Goal: Information Seeking & Learning: Learn about a topic

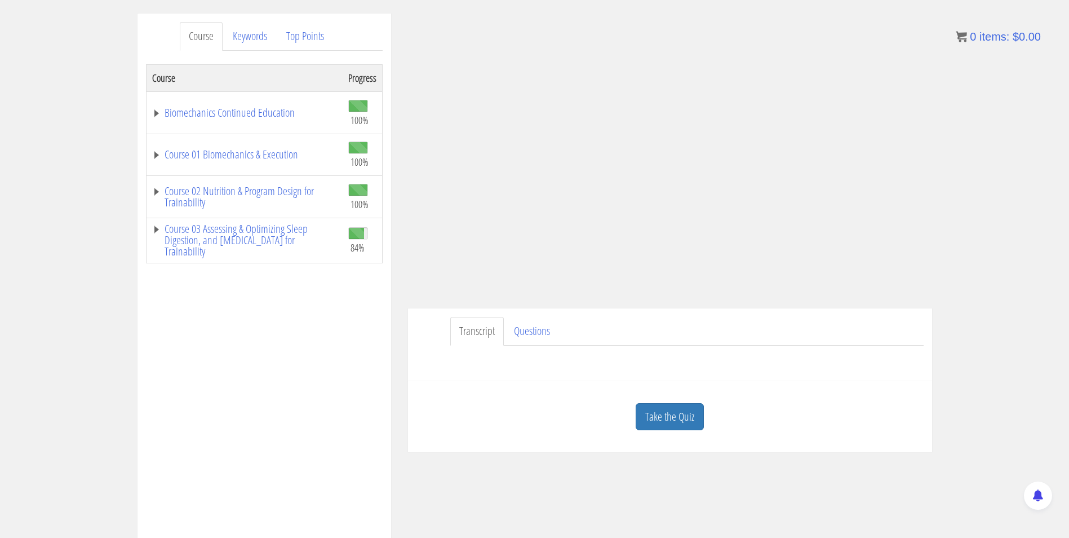
scroll to position [132, 0]
click at [672, 418] on link "Take the Quiz" at bounding box center [670, 419] width 68 height 28
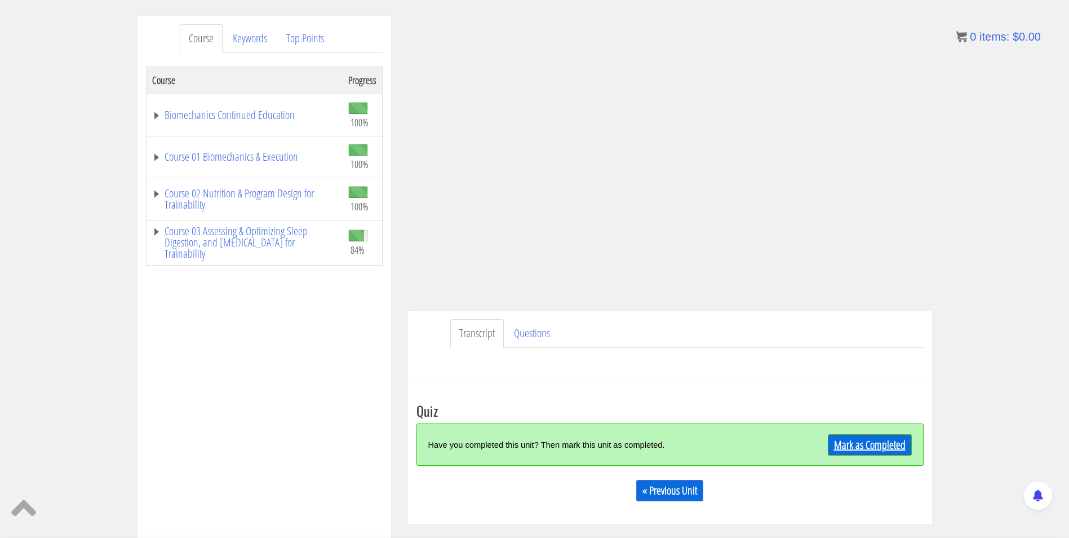
click at [856, 446] on link "Mark as Completed" at bounding box center [870, 444] width 84 height 21
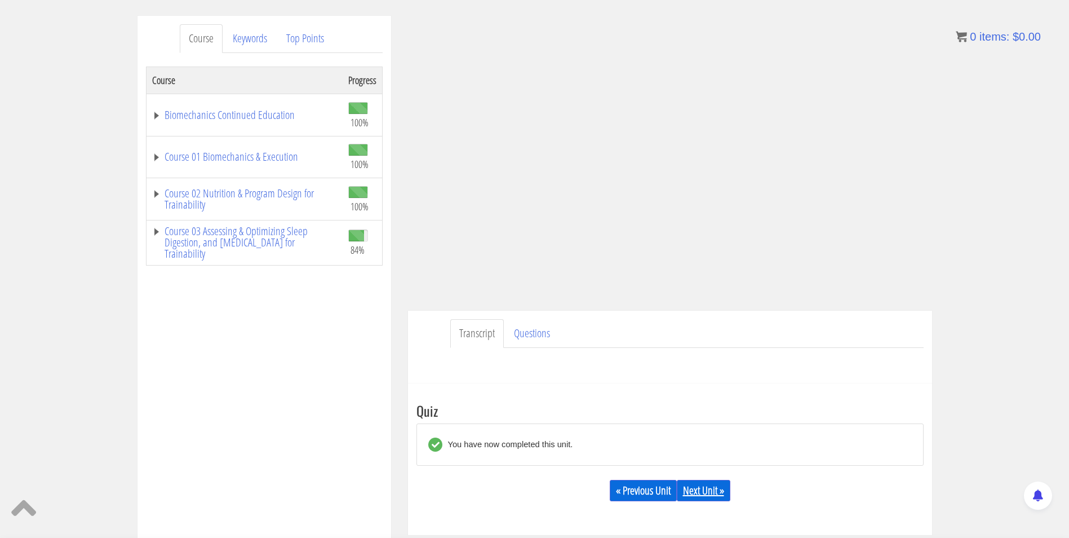
click at [710, 487] on link "Next Unit »" at bounding box center [704, 490] width 54 height 21
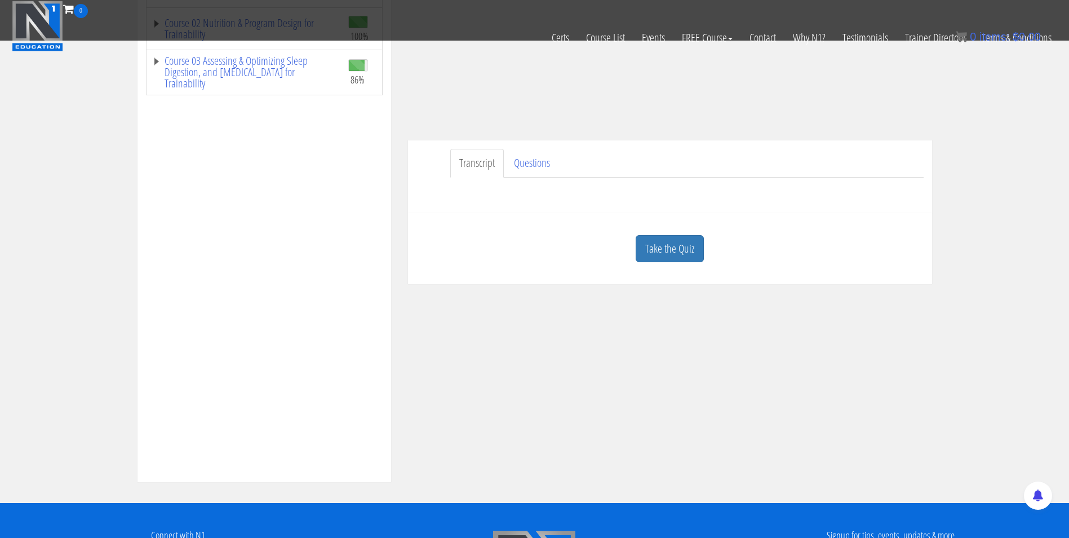
scroll to position [232, 0]
click at [668, 240] on link "Take the Quiz" at bounding box center [670, 249] width 68 height 28
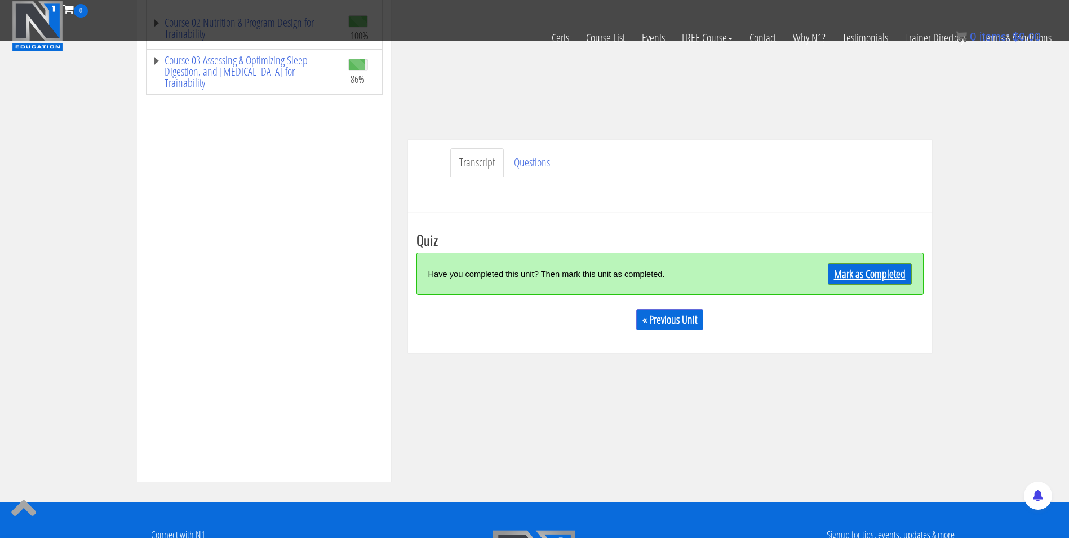
click at [852, 268] on link "Mark as Completed" at bounding box center [870, 273] width 84 height 21
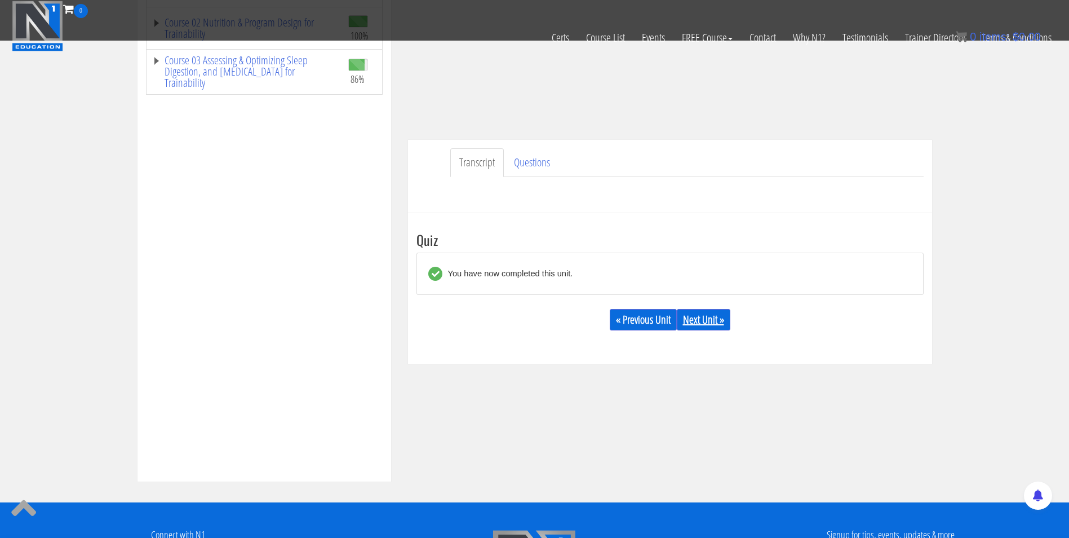
click at [702, 320] on link "Next Unit »" at bounding box center [704, 319] width 54 height 21
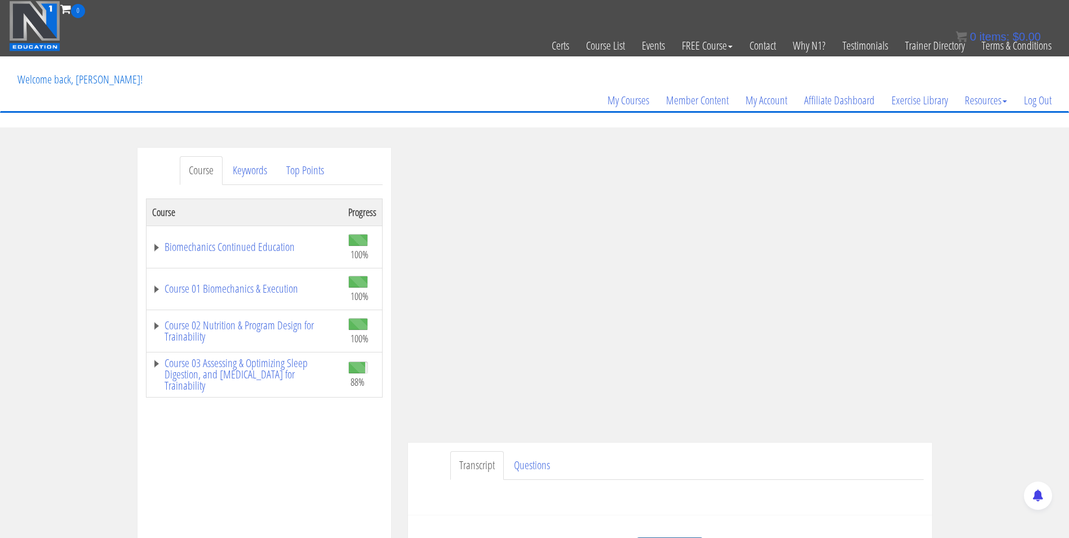
click at [974, 348] on div "Course Keywords Top Points Course Progress Biomechanics Continued Education 100…" at bounding box center [534, 466] width 1069 height 637
click at [833, 478] on ul "Transcript Questions" at bounding box center [687, 465] width 474 height 29
click at [971, 222] on div "Course Keywords Top Points Course Progress Biomechanics Continued Education 100…" at bounding box center [534, 466] width 1069 height 637
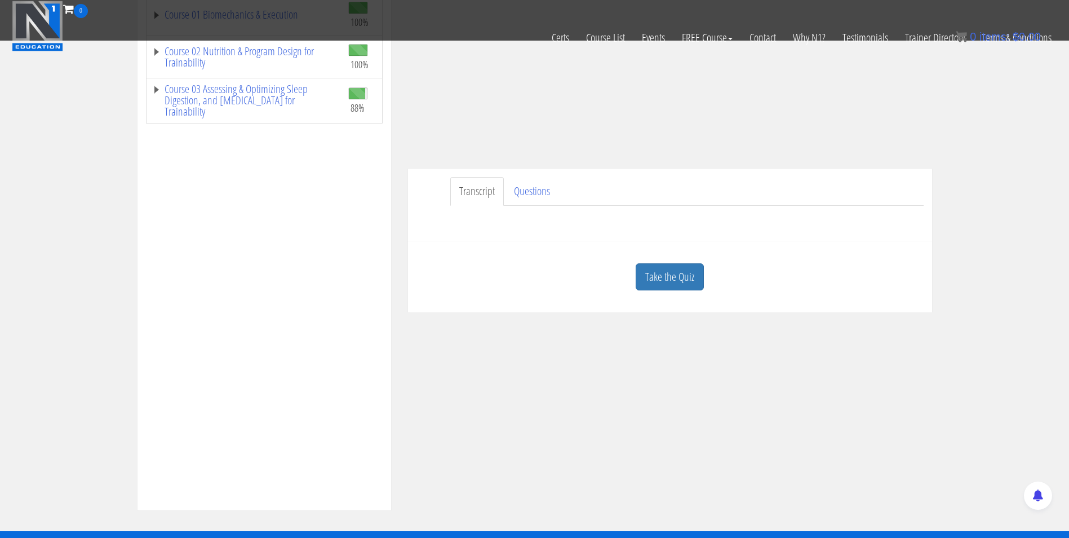
scroll to position [202, 0]
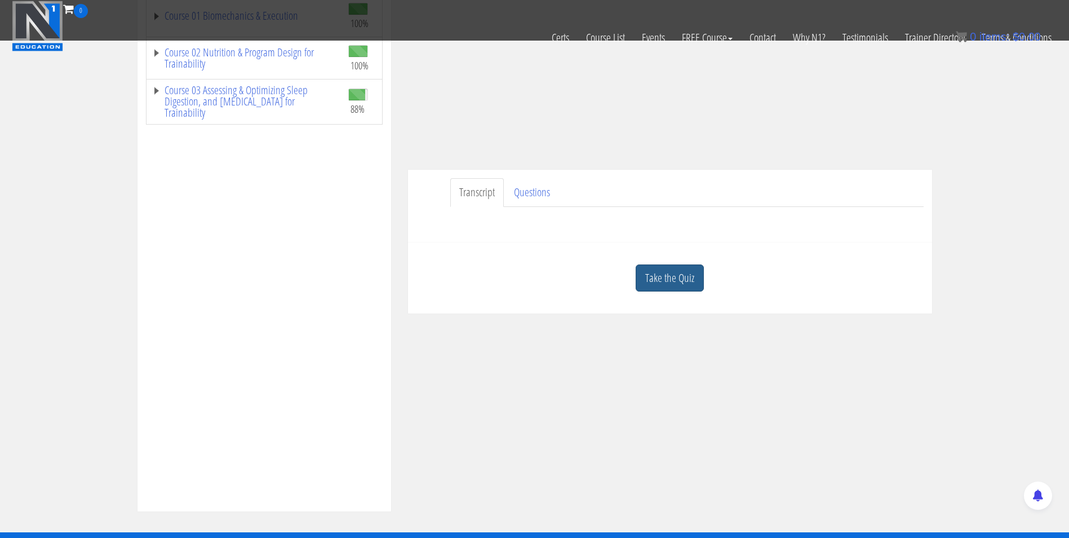
click at [657, 281] on link "Take the Quiz" at bounding box center [670, 278] width 68 height 28
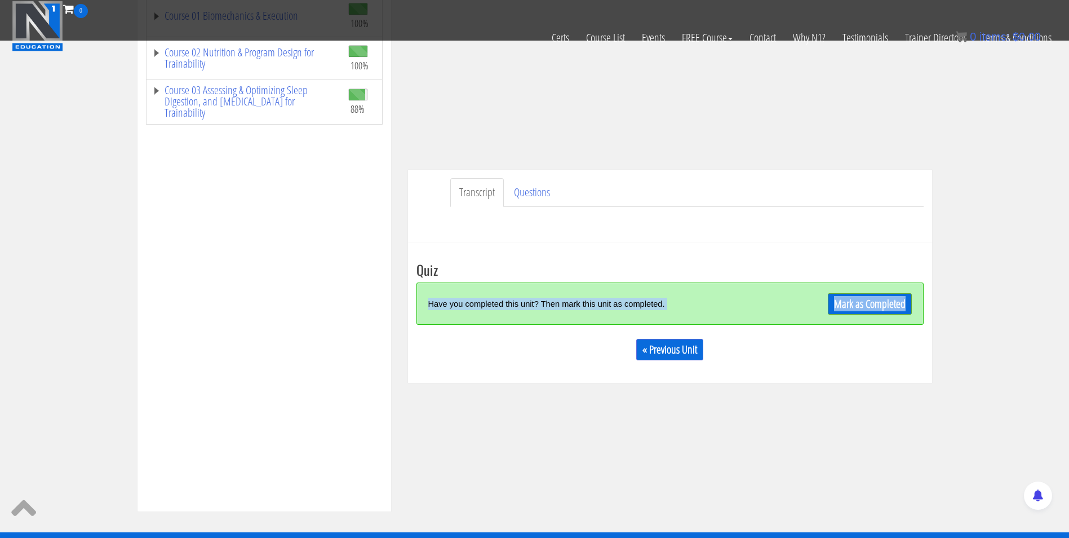
drag, startPoint x: 657, startPoint y: 281, endPoint x: 841, endPoint y: 315, distance: 186.3
click at [841, 315] on div "Quiz Have you completed this unit? Then mark this unit as completed. Mark as Co…" at bounding box center [670, 315] width 507 height 107
click at [841, 315] on div "Mark as Completed" at bounding box center [848, 303] width 127 height 24
click at [848, 302] on link "Mark as Completed" at bounding box center [870, 303] width 84 height 21
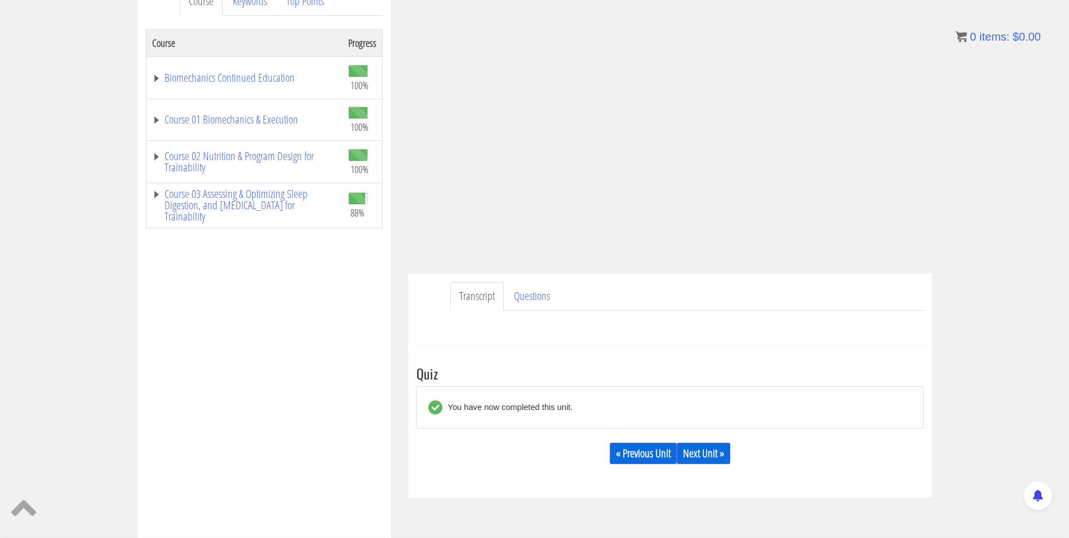
scroll to position [169, 0]
click at [704, 451] on link "Next Unit »" at bounding box center [704, 453] width 54 height 21
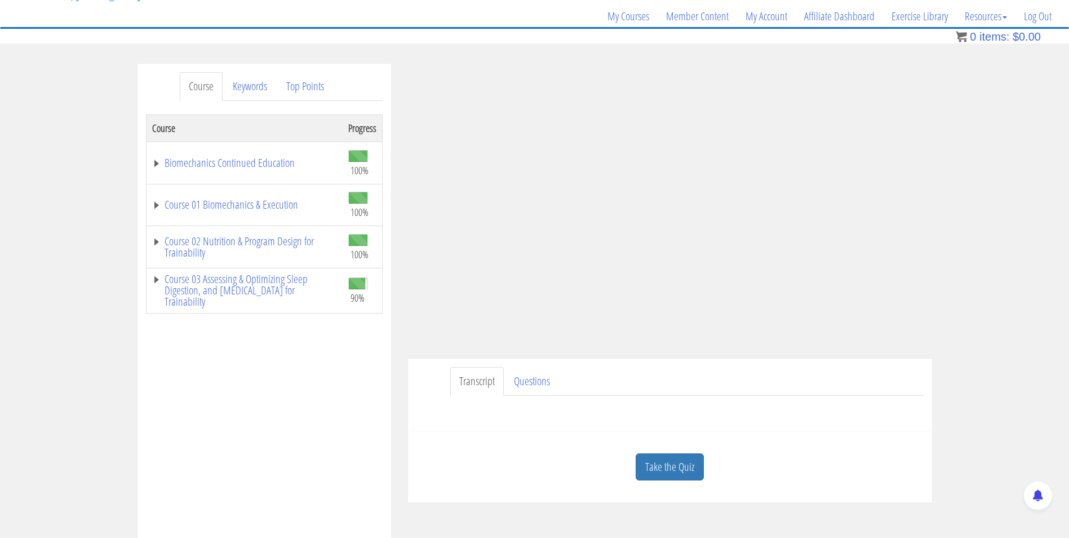
scroll to position [85, 0]
click at [281, 277] on link "Course 03 Assessing & Optimizing Sleep Digestion, and [MEDICAL_DATA] for Traina…" at bounding box center [244, 290] width 185 height 34
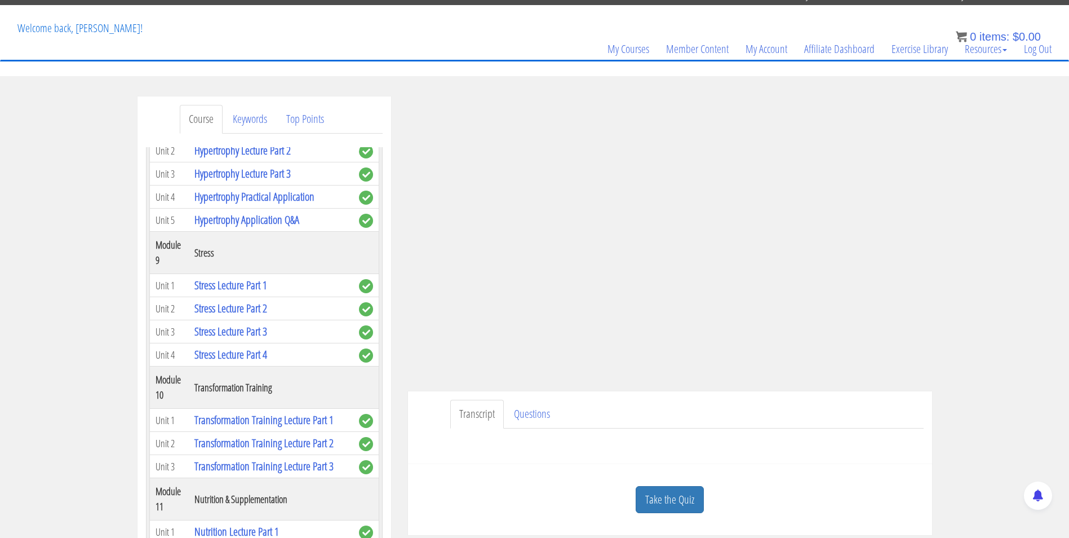
scroll to position [23, 0]
